Goal: Task Accomplishment & Management: Use online tool/utility

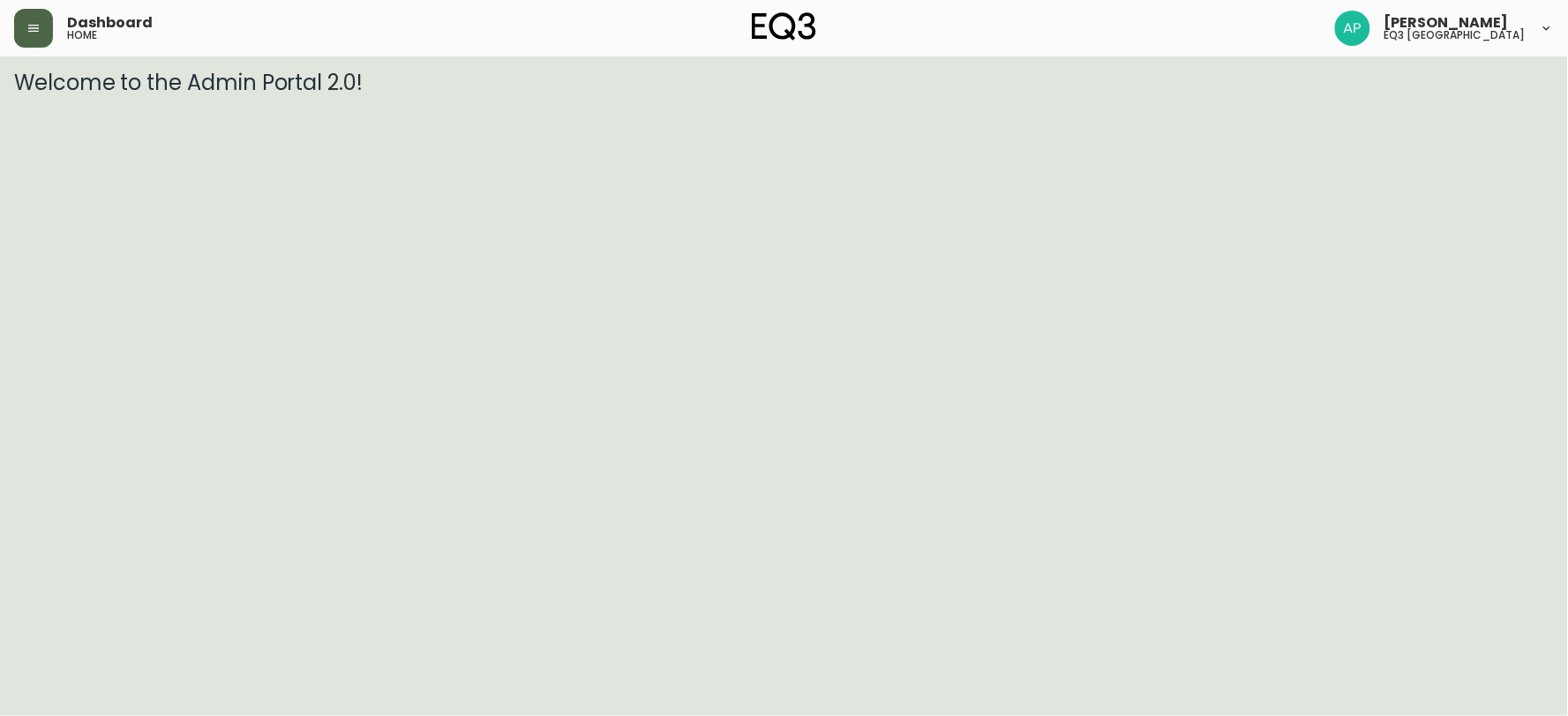
click at [25, 45] on button "button" at bounding box center [34, 28] width 39 height 39
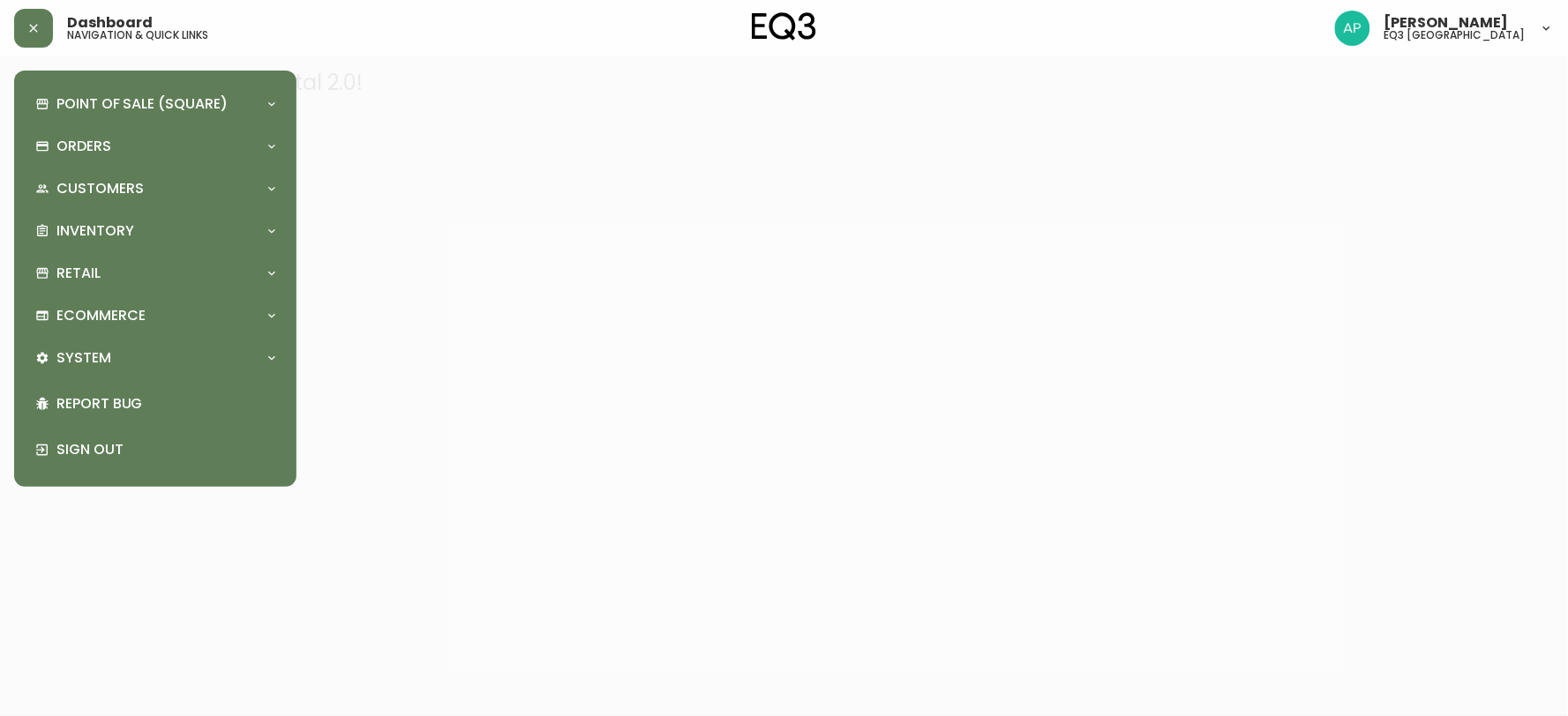
click at [97, 250] on div "Point of Sale (Square) Payments Virtual Terminal Transactions Search Terminals …" at bounding box center [155, 279] width 254 height 388
click at [102, 234] on p "Inventory" at bounding box center [95, 231] width 77 height 19
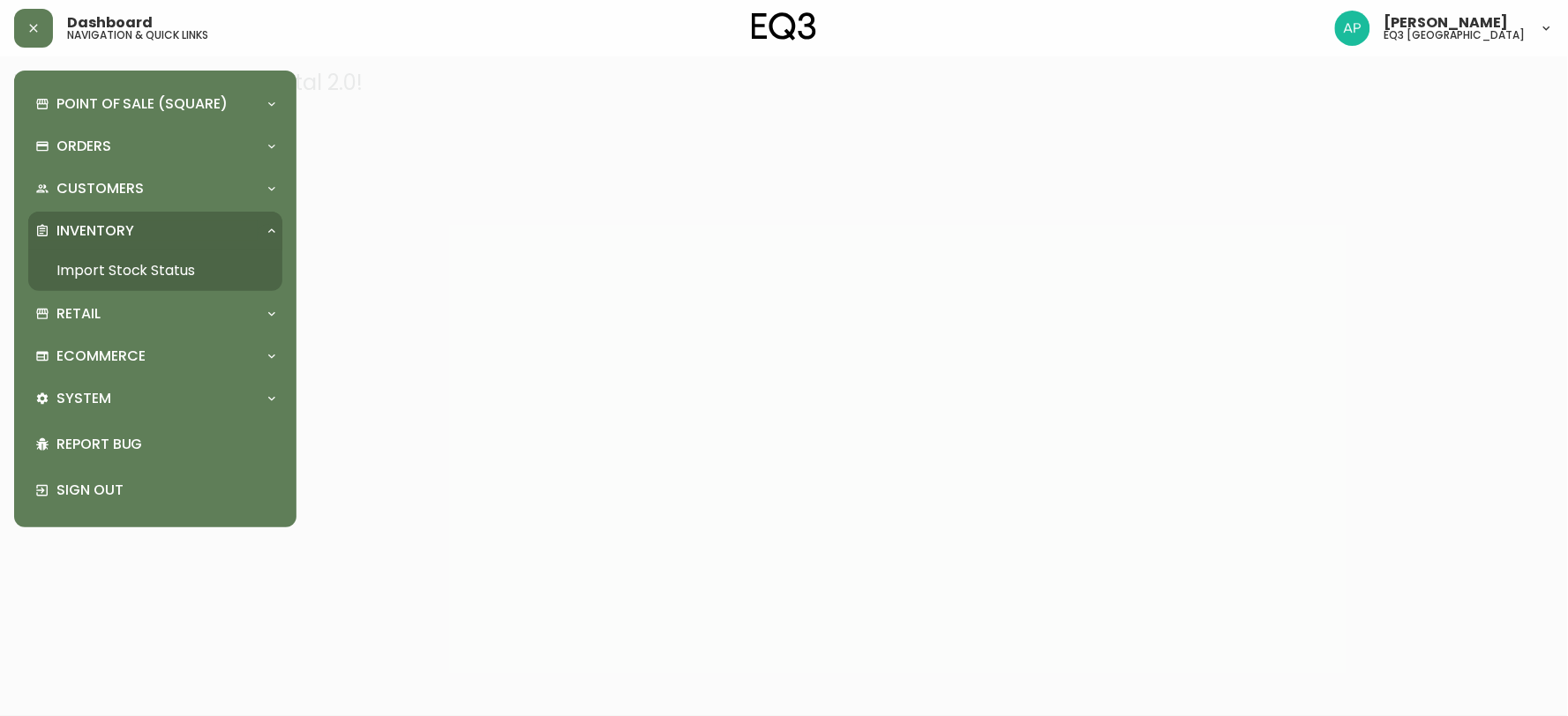
click at [121, 252] on link "Import Stock Status" at bounding box center [155, 271] width 254 height 41
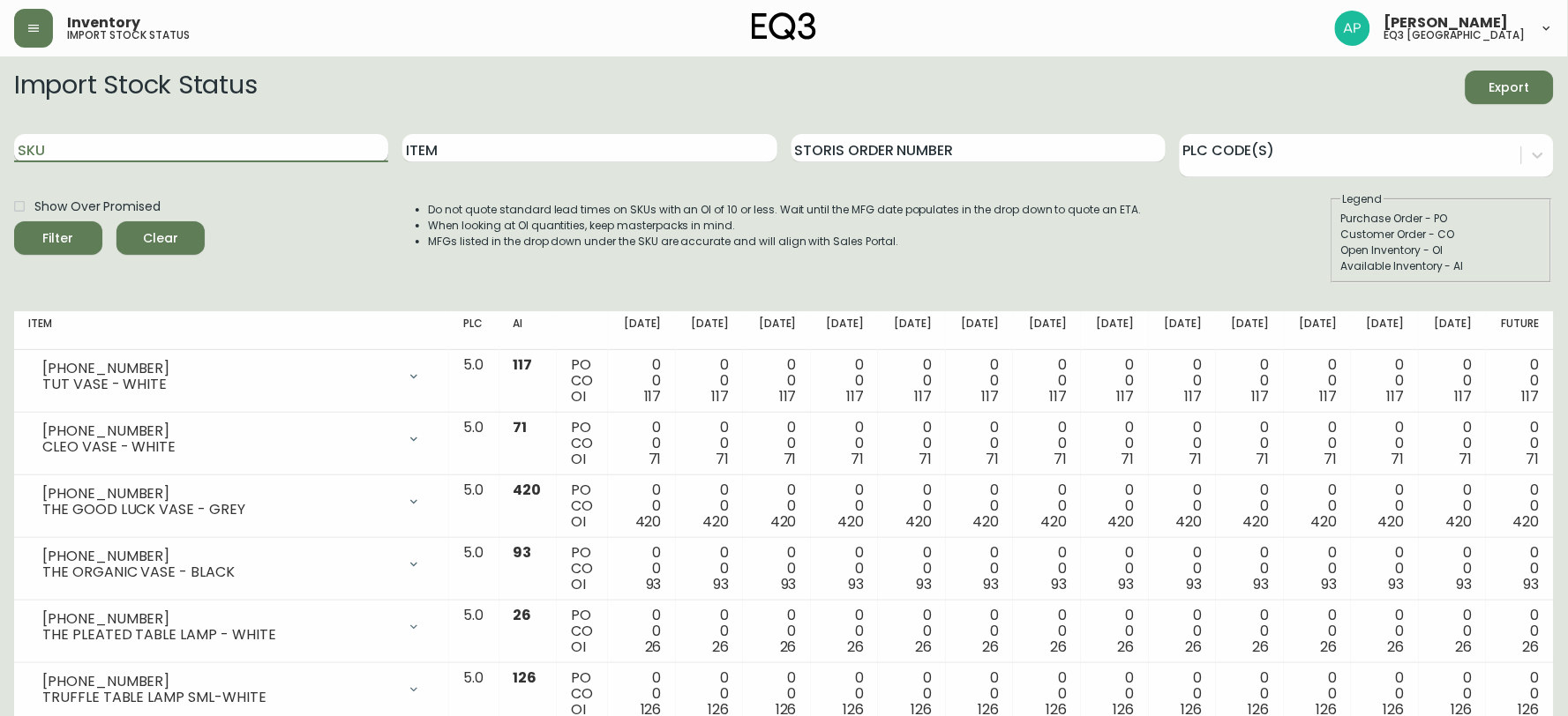
click at [108, 154] on input "SKU" at bounding box center [201, 148] width 374 height 28
paste input "[PHONE_NUMBER]"
click at [126, 147] on input "[PHONE_NUMBER]" at bounding box center [201, 148] width 374 height 28
click at [126, 147] on input "[PHONE_NUMBER]" at bounding box center [199, 148] width 370 height 28
type input "[PHONE_NUMBER]"
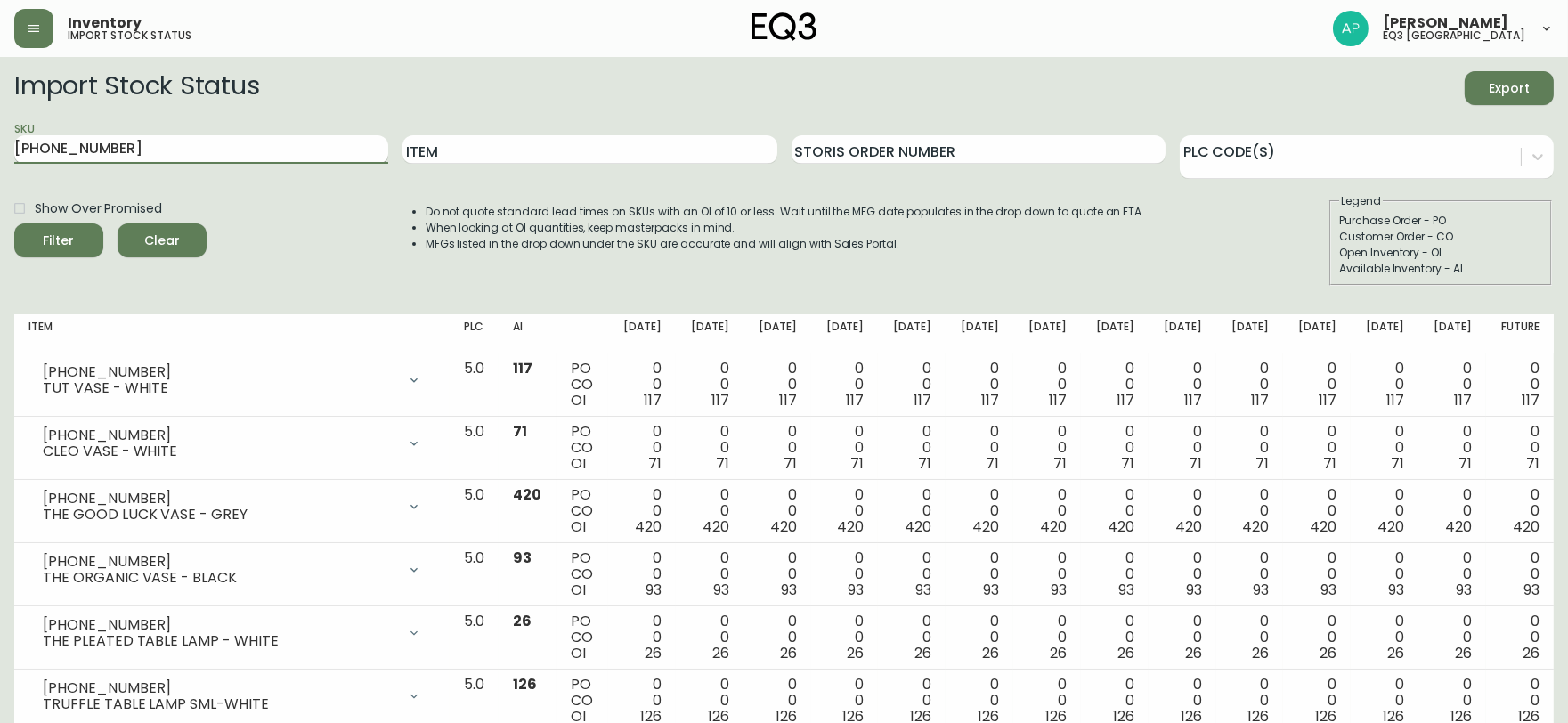
click at [15, 223] on button "Filter" at bounding box center [59, 240] width 89 height 34
